Goal: Navigation & Orientation: Find specific page/section

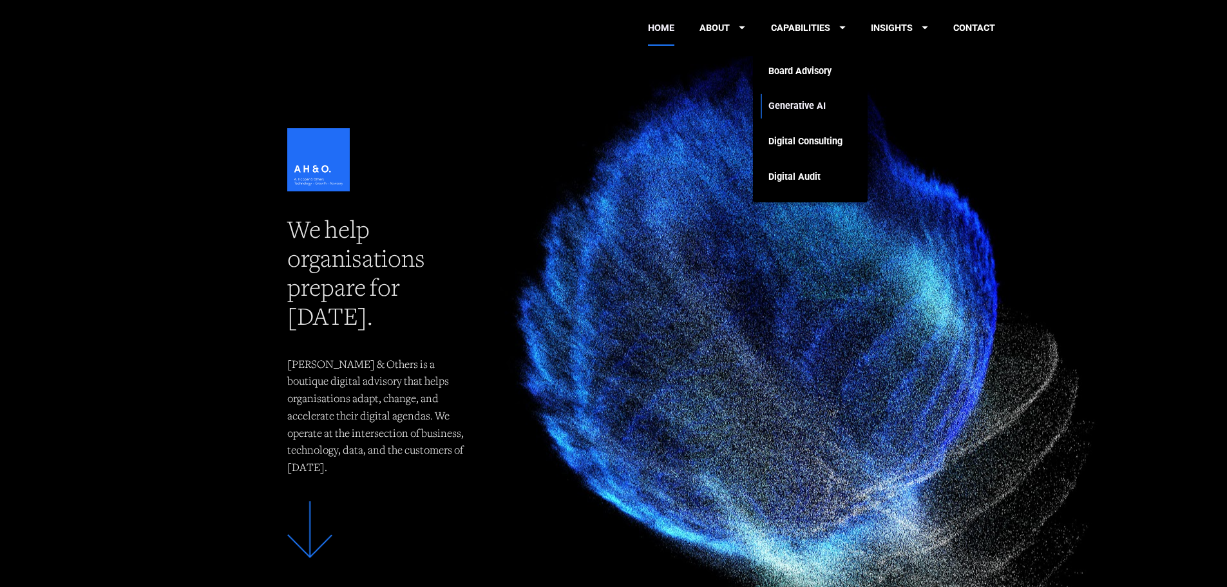
click at [798, 102] on link "Generative AI" at bounding box center [805, 106] width 74 height 35
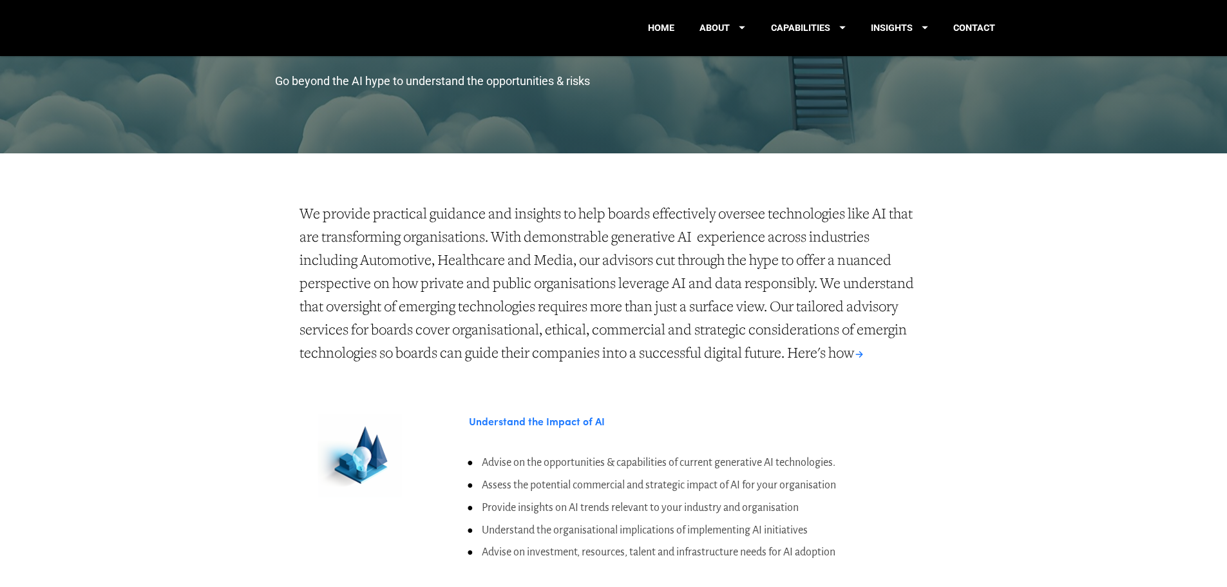
scroll to position [147, 0]
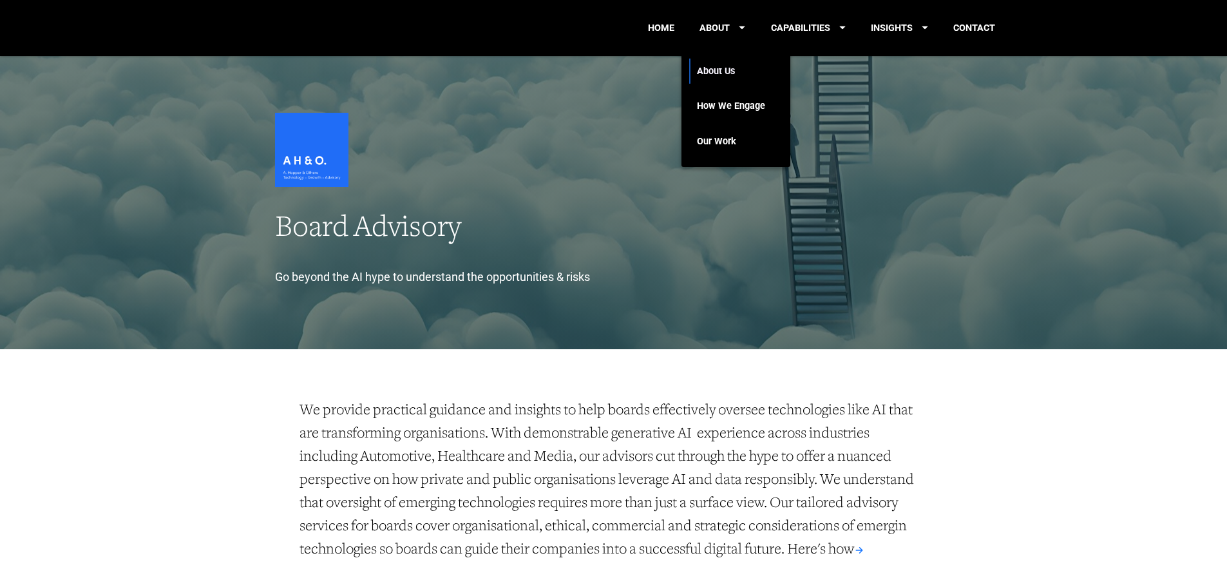
click at [719, 67] on link "About Us" at bounding box center [731, 70] width 68 height 35
